Goal: Transaction & Acquisition: Purchase product/service

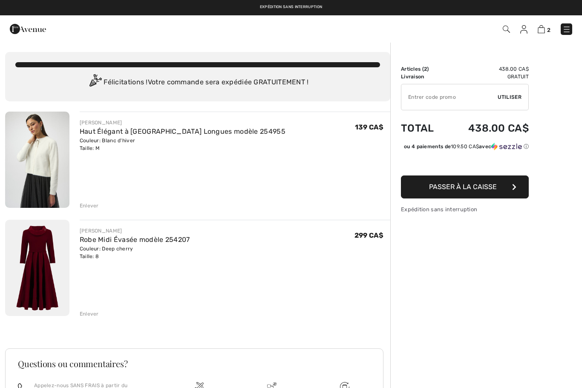
click at [93, 261] on div "[PERSON_NAME] Robe Midi Évasée modèle 254207 Couleur: Deep cherry Taille: 8 Ven…" at bounding box center [235, 269] width 311 height 98
click at [98, 260] on div "Couleur: Deep cherry Taille: 8" at bounding box center [135, 252] width 110 height 15
click at [97, 260] on div "JOSEPH RIBKOFF Robe Midi Évasée modèle 254207 Couleur: Deep cherry Taille: 8 Ve…" at bounding box center [235, 269] width 311 height 98
click at [115, 242] on link "Robe Midi Évasée modèle 254207" at bounding box center [135, 240] width 110 height 8
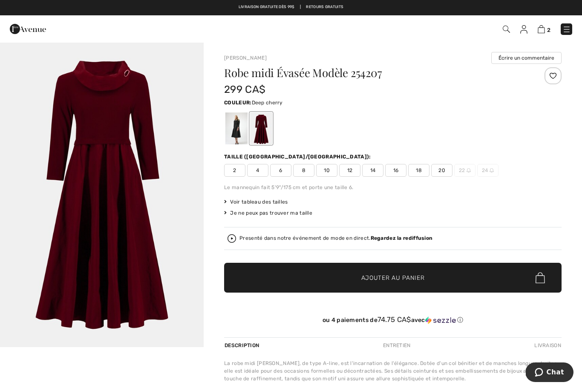
click at [328, 171] on span "10" at bounding box center [326, 170] width 21 height 13
click at [414, 280] on span "Ajouter au panier" at bounding box center [392, 277] width 63 height 9
click at [544, 31] on img at bounding box center [541, 29] width 7 height 8
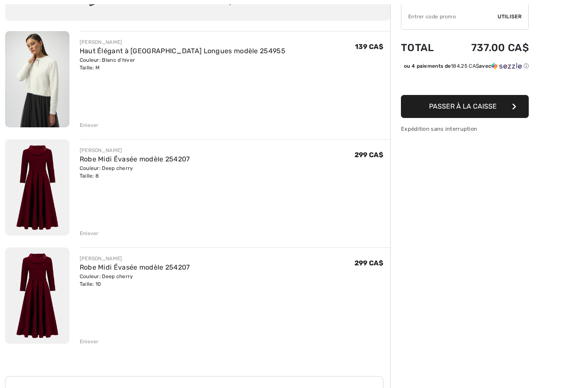
scroll to position [82, 0]
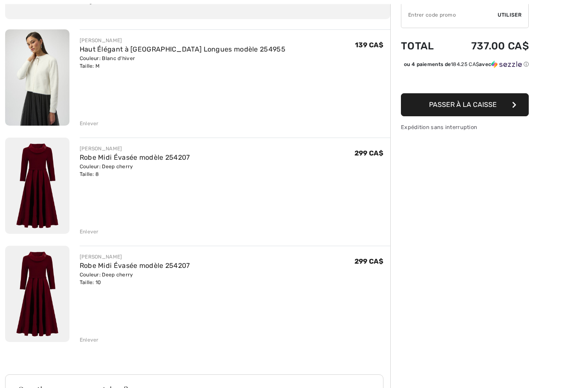
click at [94, 233] on div "Enlever" at bounding box center [89, 232] width 19 height 8
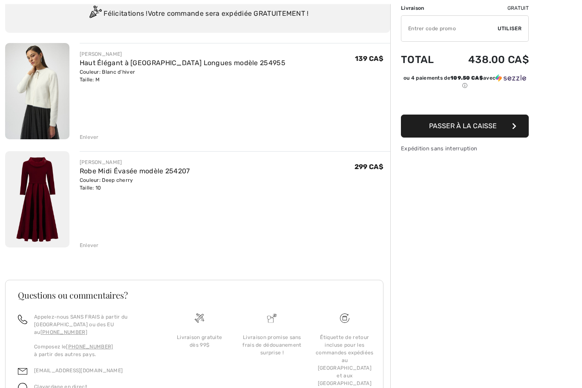
scroll to position [74, 0]
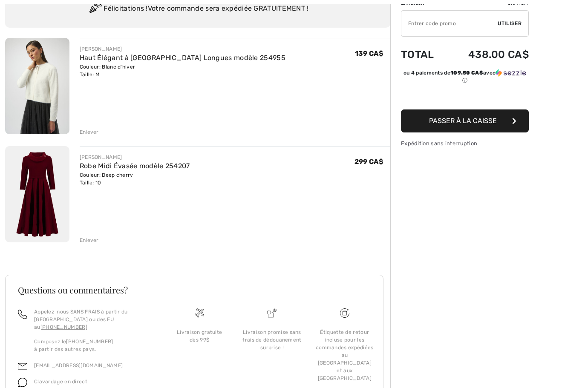
click at [483, 127] on button "Passer à la caisse" at bounding box center [465, 120] width 128 height 23
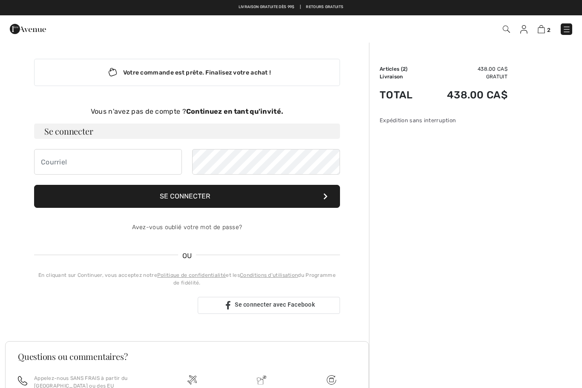
click at [210, 196] on button "Se connecter" at bounding box center [187, 196] width 306 height 23
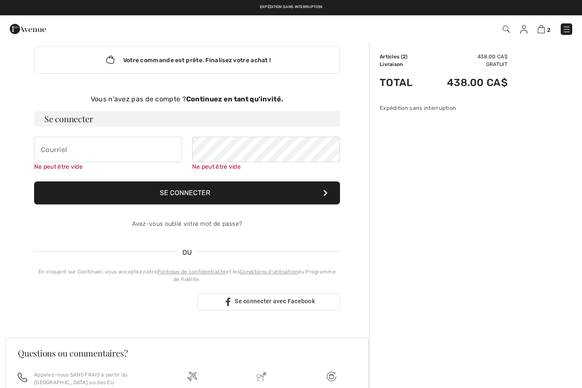
scroll to position [10, 0]
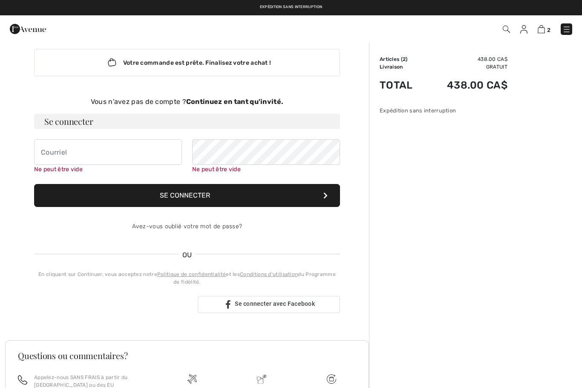
click at [232, 100] on strong "Continuez en tant qu'invité." at bounding box center [234, 102] width 97 height 8
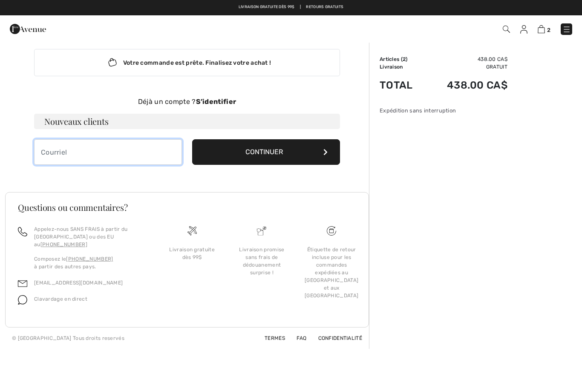
click at [102, 154] on input "email" at bounding box center [108, 152] width 148 height 26
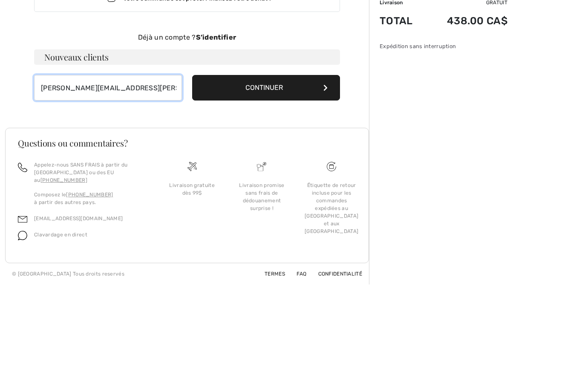
type input "lise.lafleur@yahoo.ca"
click at [281, 139] on button "Continuer" at bounding box center [266, 152] width 148 height 26
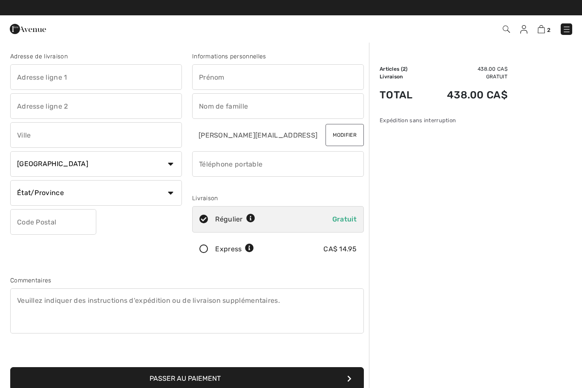
click at [74, 73] on input "text" at bounding box center [96, 77] width 172 height 26
type input "204-88Boulevard de Chambery"
click at [82, 135] on input "text" at bounding box center [96, 135] width 172 height 26
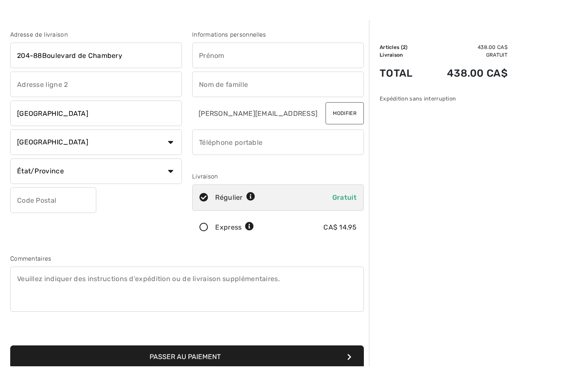
type input "Blainville"
click at [86, 180] on select "État/Province Alberta Colombie-Britannique Ile-du-Prince-Edward Manitoba Nouvea…" at bounding box center [96, 193] width 172 height 26
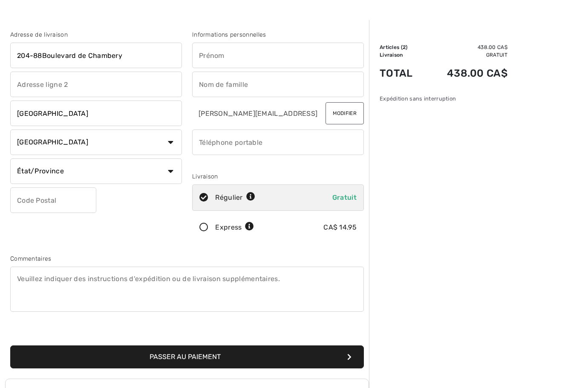
select select "QC"
click at [47, 202] on input "text" at bounding box center [53, 200] width 86 height 26
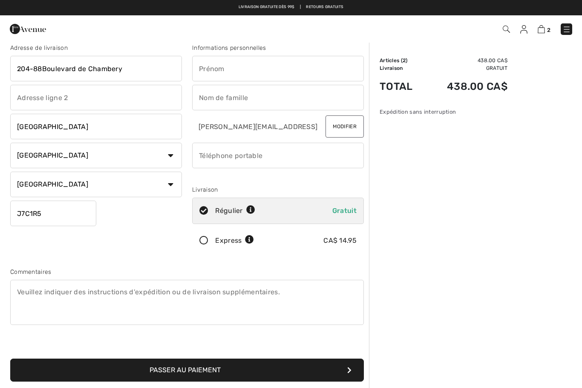
scroll to position [0, 0]
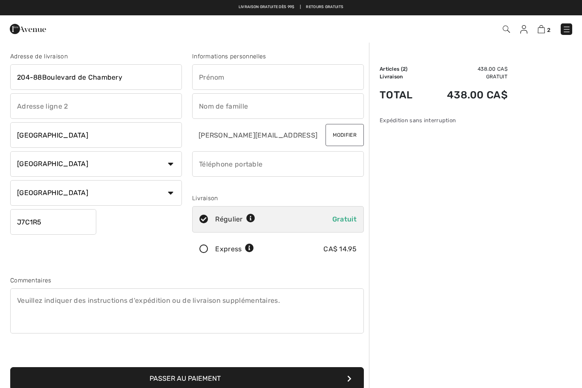
type input "J7C1R5"
click at [229, 75] on input "text" at bounding box center [278, 77] width 172 height 26
type input "Lise"
click at [223, 109] on input "text" at bounding box center [278, 106] width 172 height 26
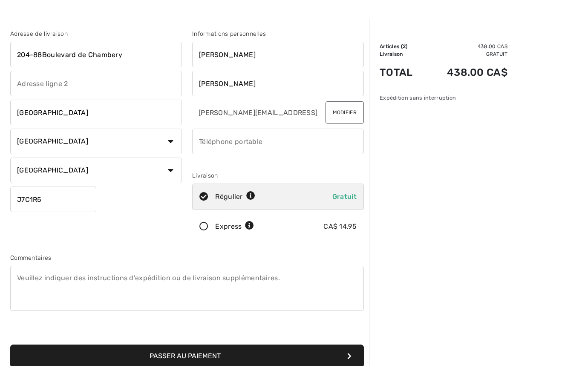
type input "Lafleur"
click at [227, 151] on input "phone" at bounding box center [278, 164] width 172 height 26
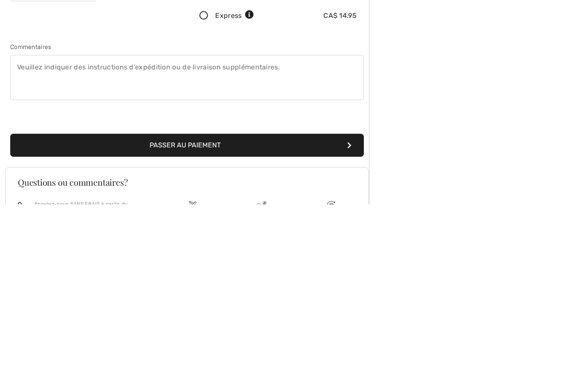
scroll to position [49, 0]
type input "5148241735"
click at [32, 239] on textarea at bounding box center [187, 261] width 354 height 45
type textarea "À l’entrée faire le code 528"
click at [273, 318] on button "Passer au paiement" at bounding box center [187, 329] width 354 height 23
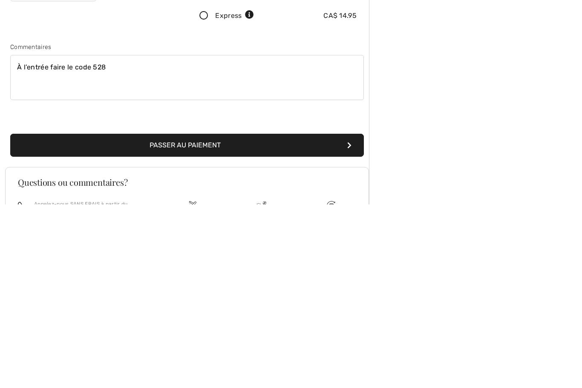
scroll to position [133, 0]
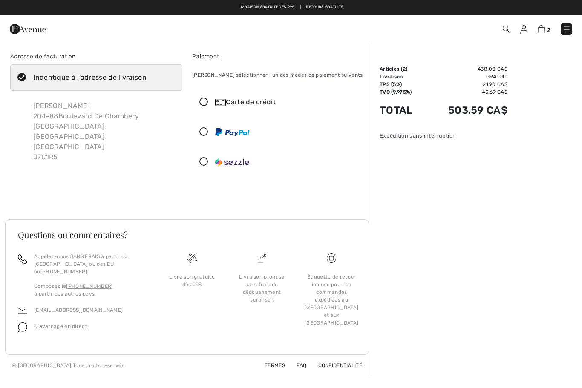
click at [208, 103] on icon at bounding box center [204, 102] width 23 height 9
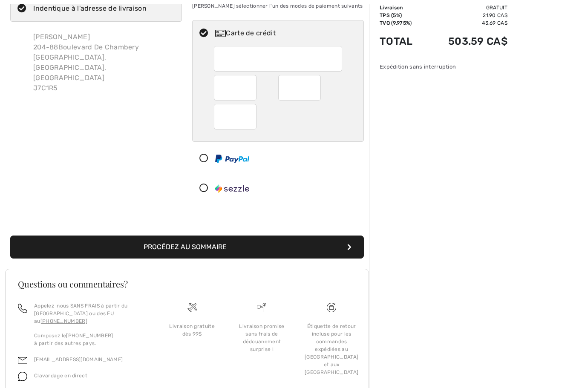
scroll to position [69, 0]
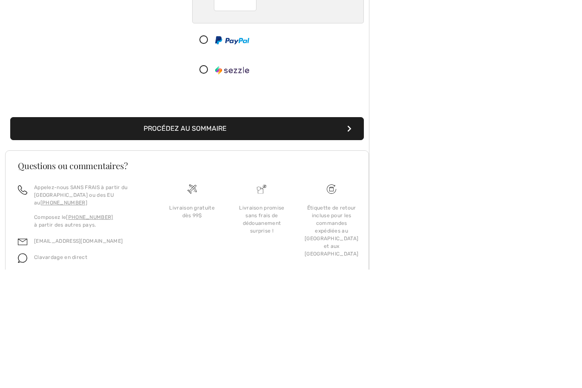
click at [256, 236] on button "Procédez au sommaire" at bounding box center [187, 247] width 354 height 23
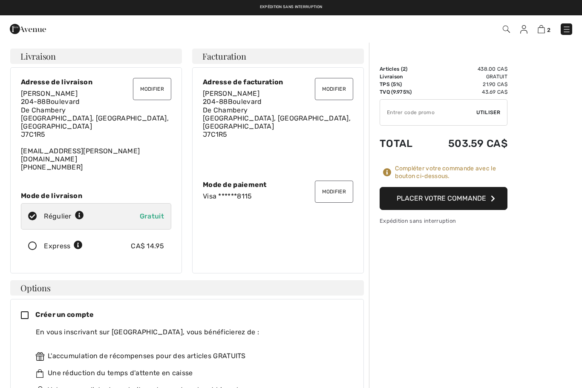
click at [459, 202] on button "Placer votre commande" at bounding box center [444, 198] width 128 height 23
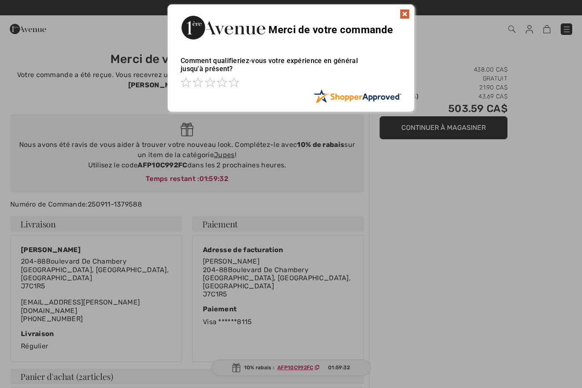
click at [404, 17] on img at bounding box center [405, 14] width 10 height 10
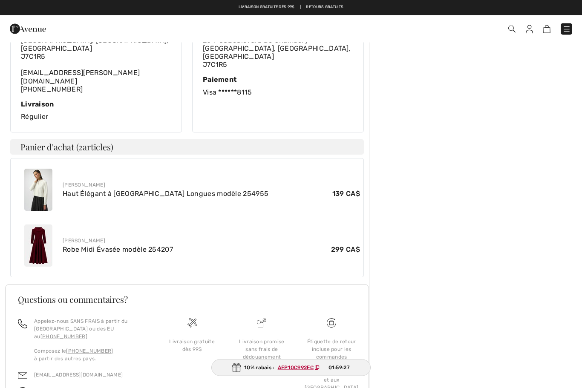
scroll to position [229, 0]
